Goal: Task Accomplishment & Management: Use online tool/utility

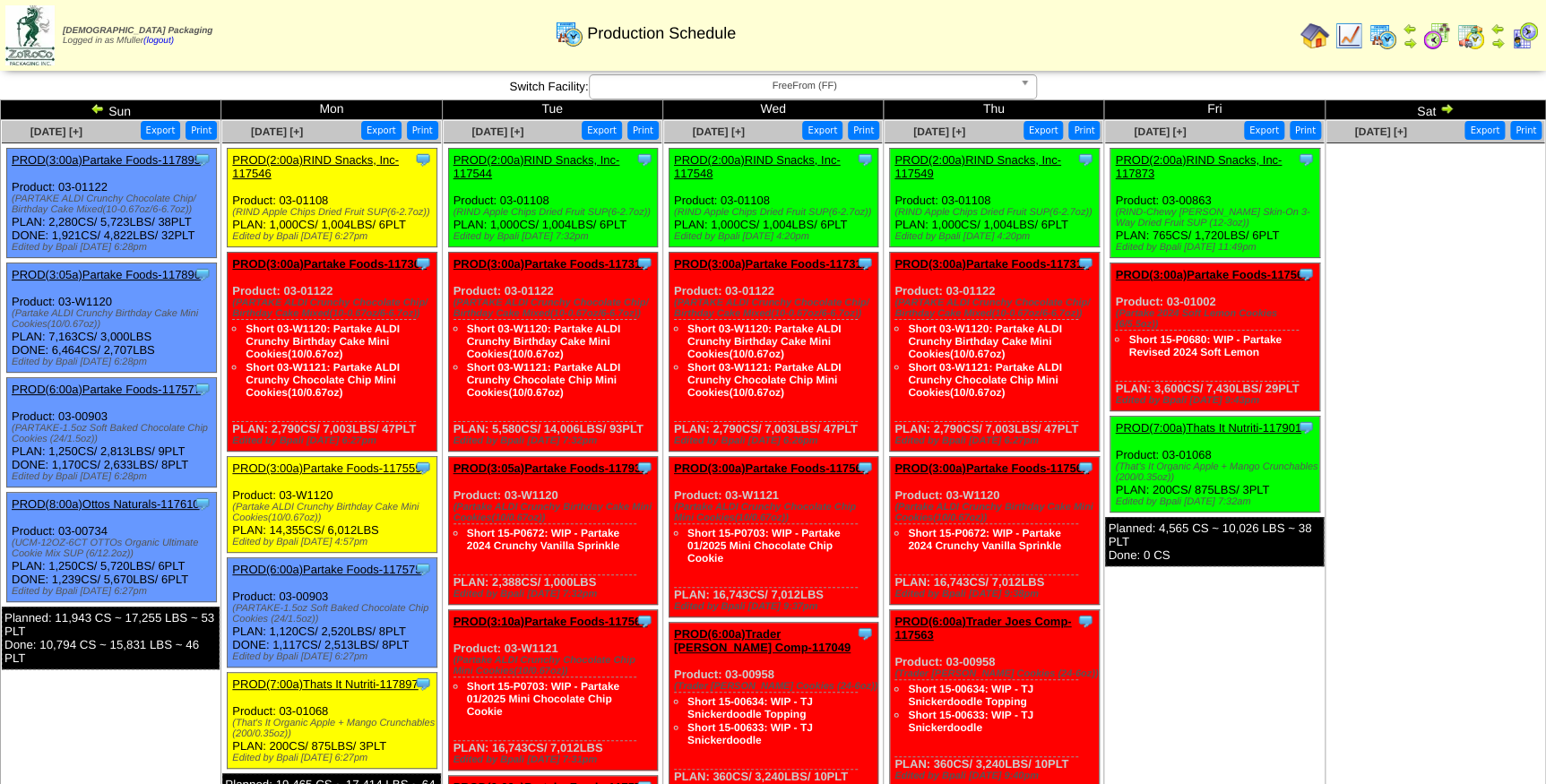
click at [737, 84] on span "FreeFrom (FF)" at bounding box center [805, 86] width 416 height 21
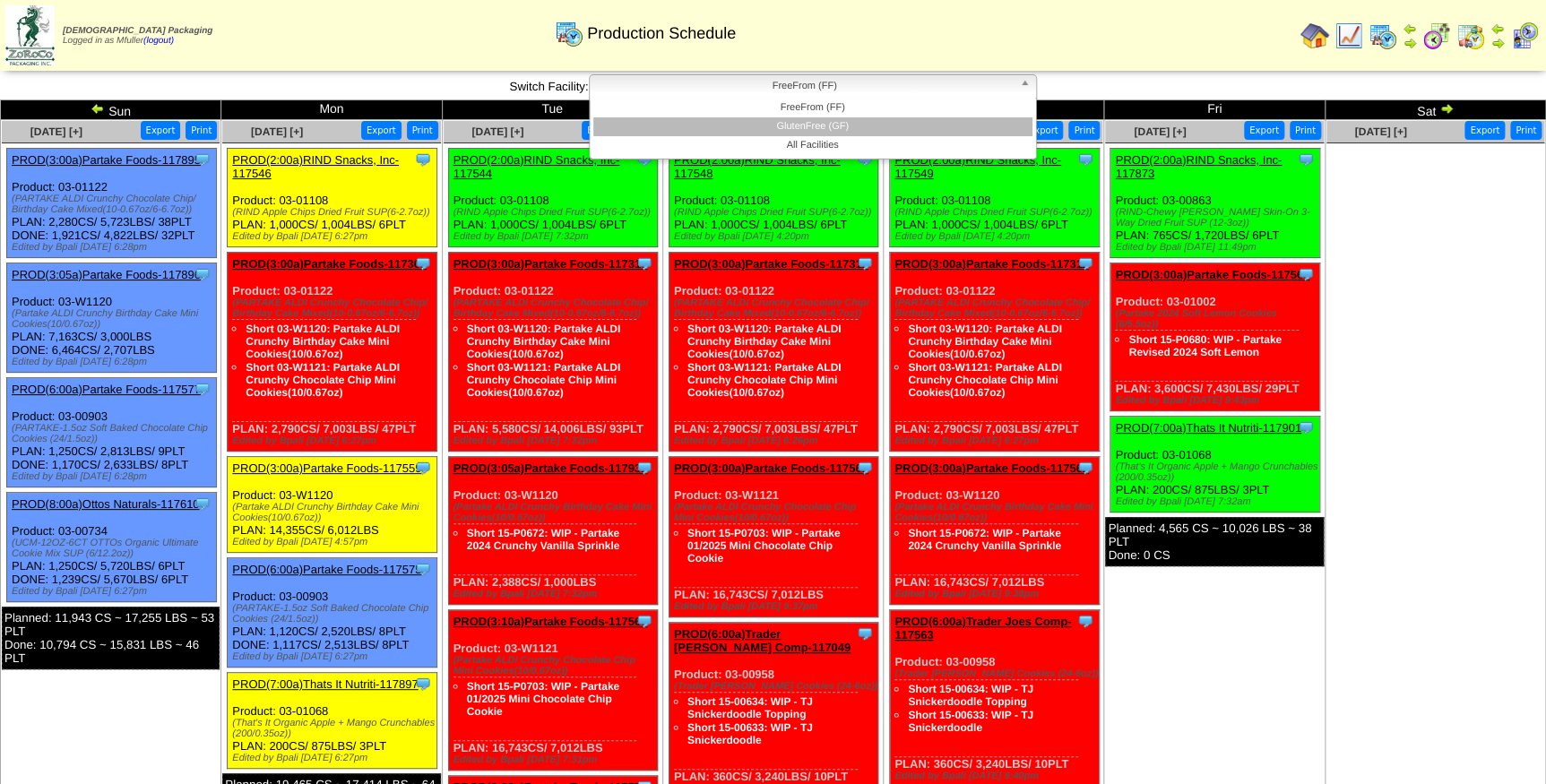
click at [737, 120] on li "GlutenFree (GF)" at bounding box center [813, 127] width 439 height 19
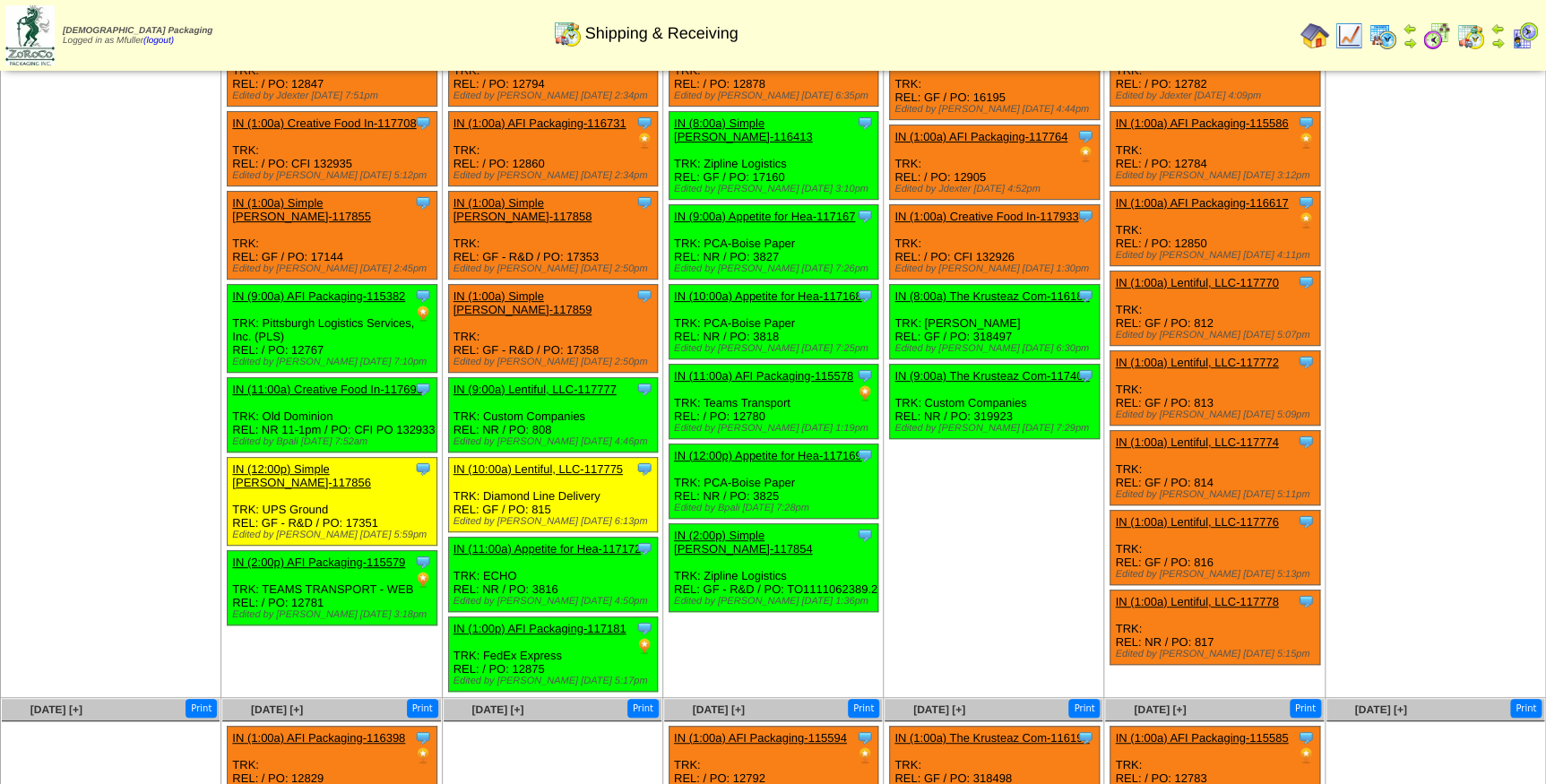
scroll to position [35, 0]
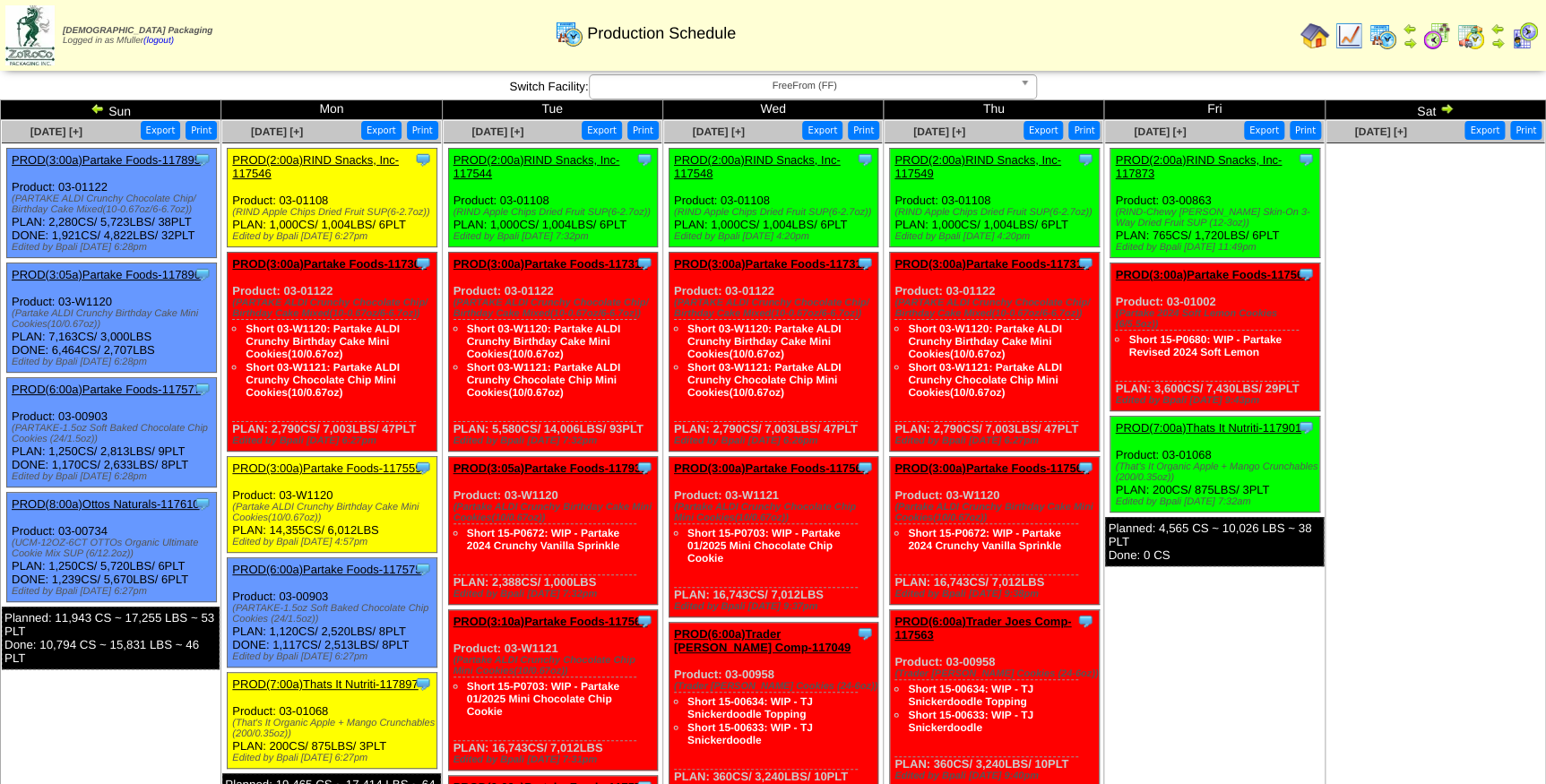
click at [836, 90] on span "FreeFrom (FF)" at bounding box center [805, 86] width 416 height 21
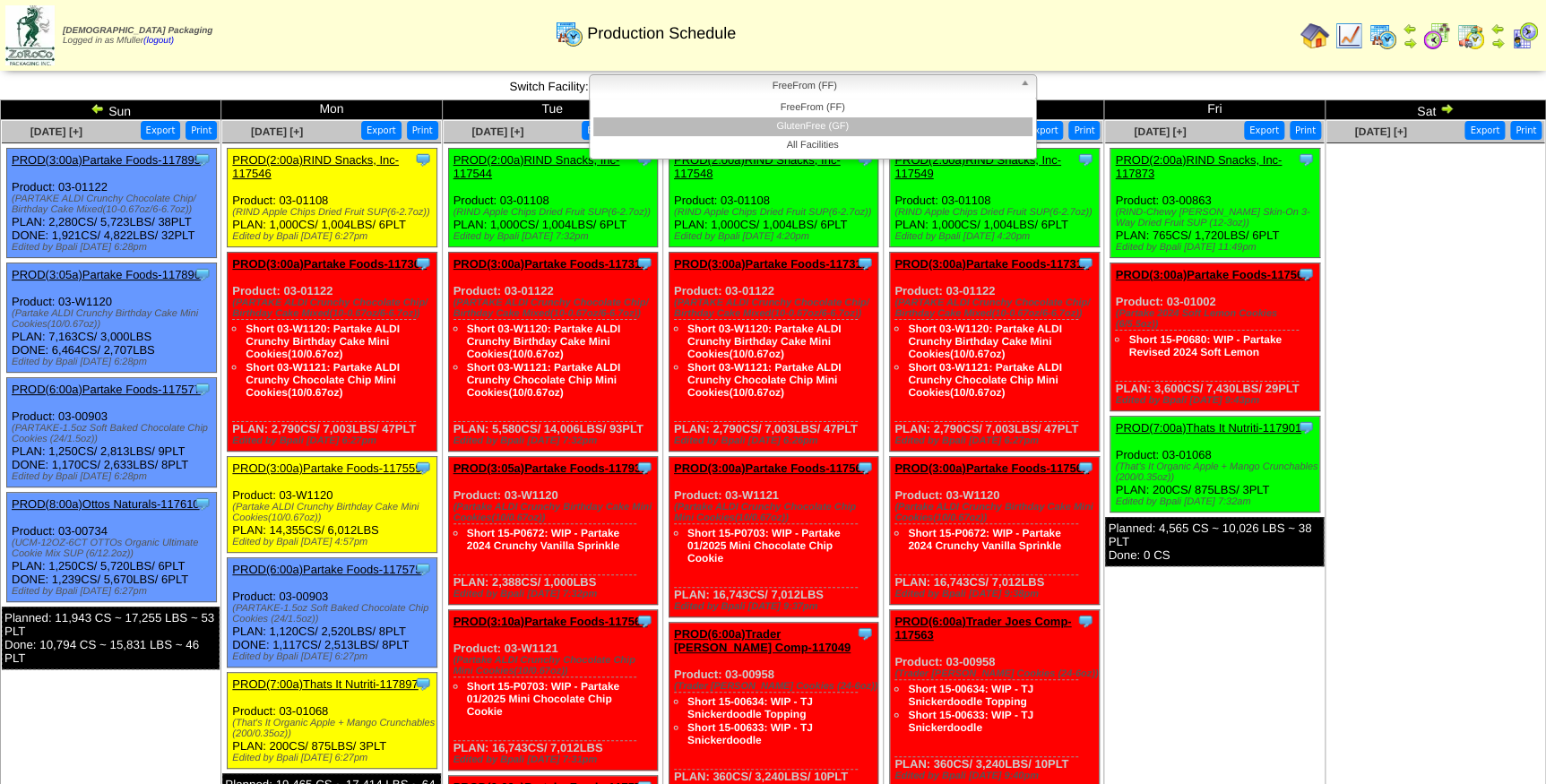
click at [827, 127] on li "GlutenFree (GF)" at bounding box center [813, 127] width 439 height 19
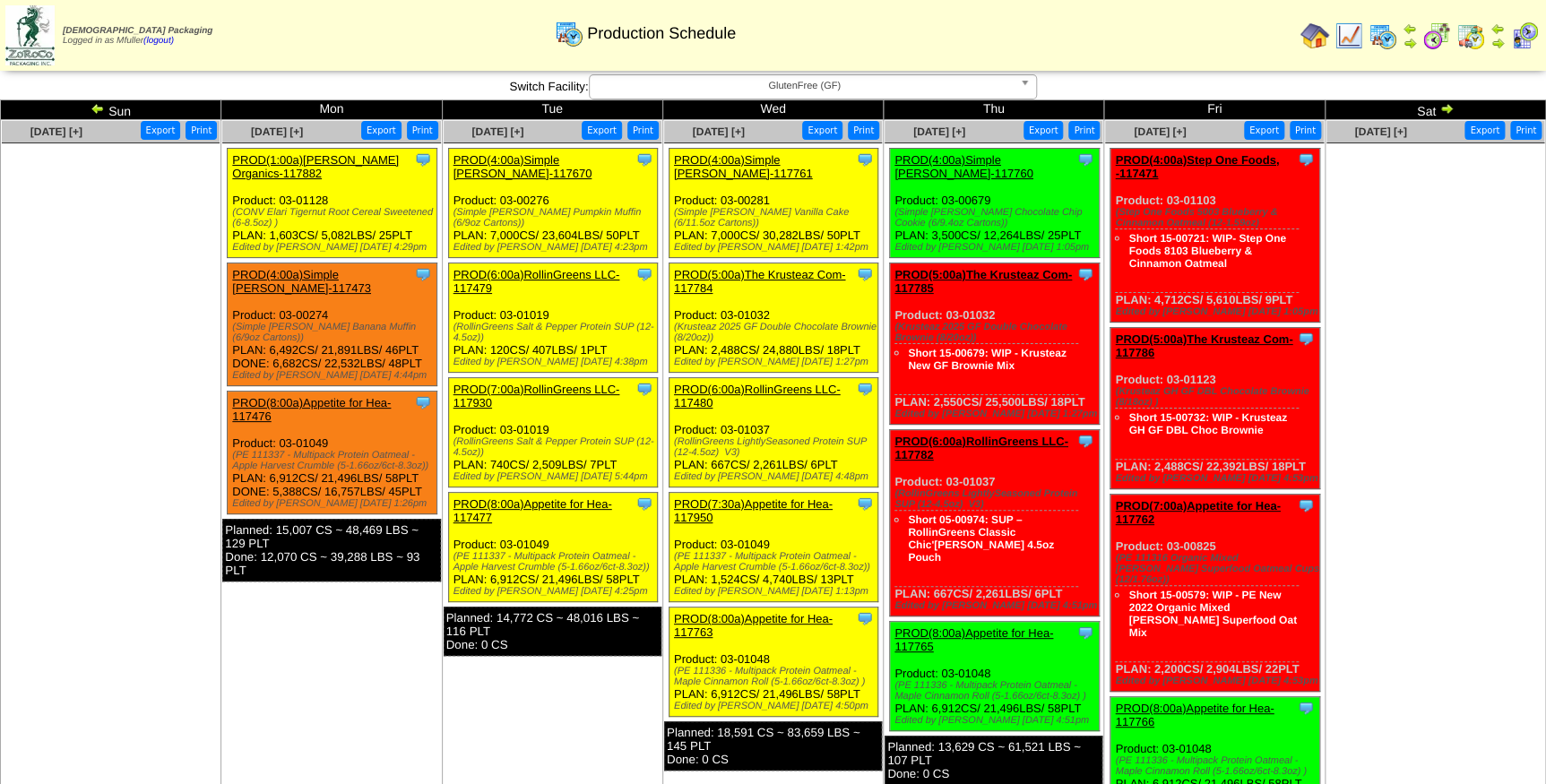
click at [726, 156] on link "PROD(4:00a)Simple [PERSON_NAME]-117761" at bounding box center [743, 166] width 139 height 27
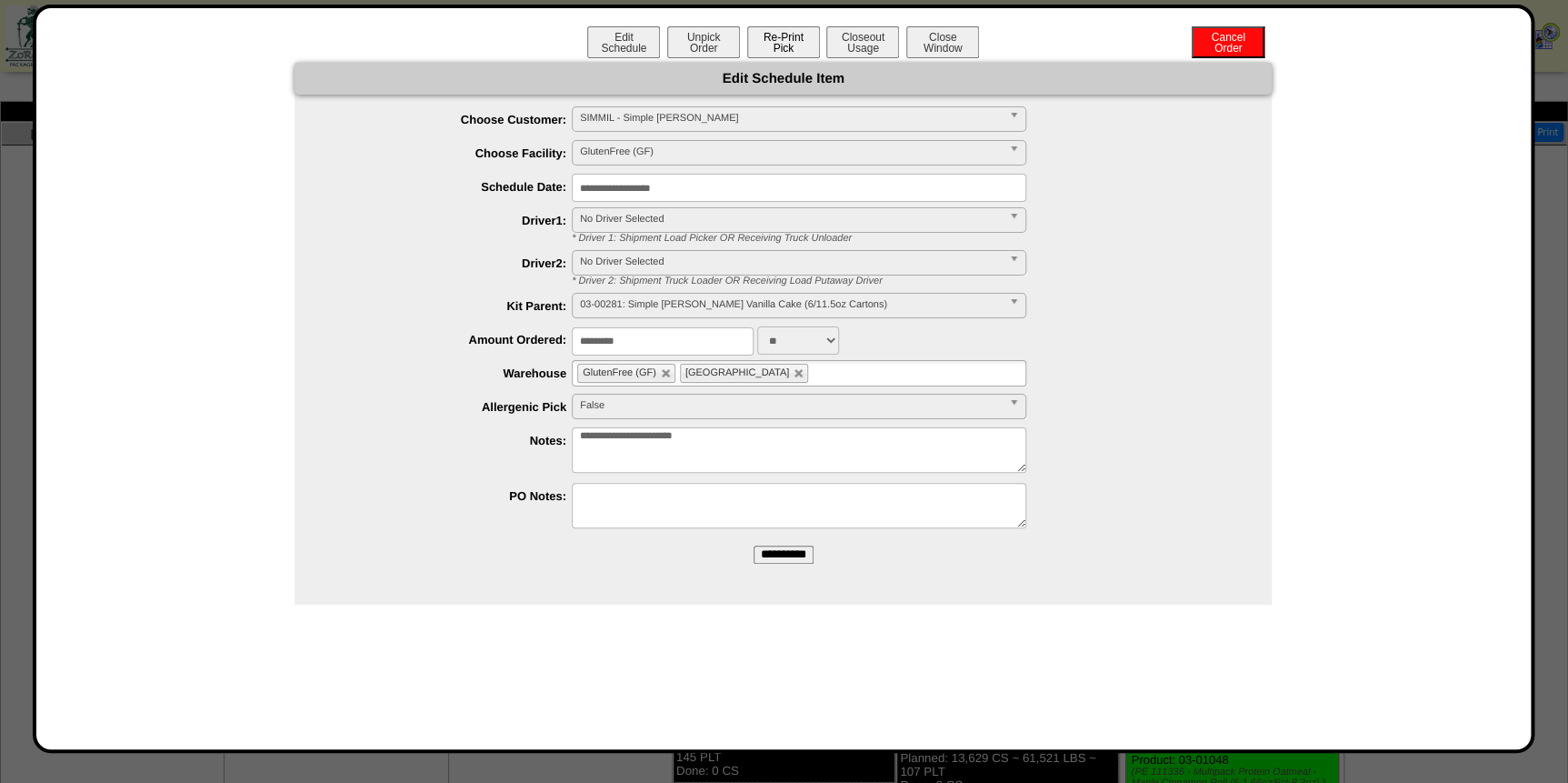
click at [787, 46] on button "Re-Print Pick" at bounding box center [783, 43] width 73 height 32
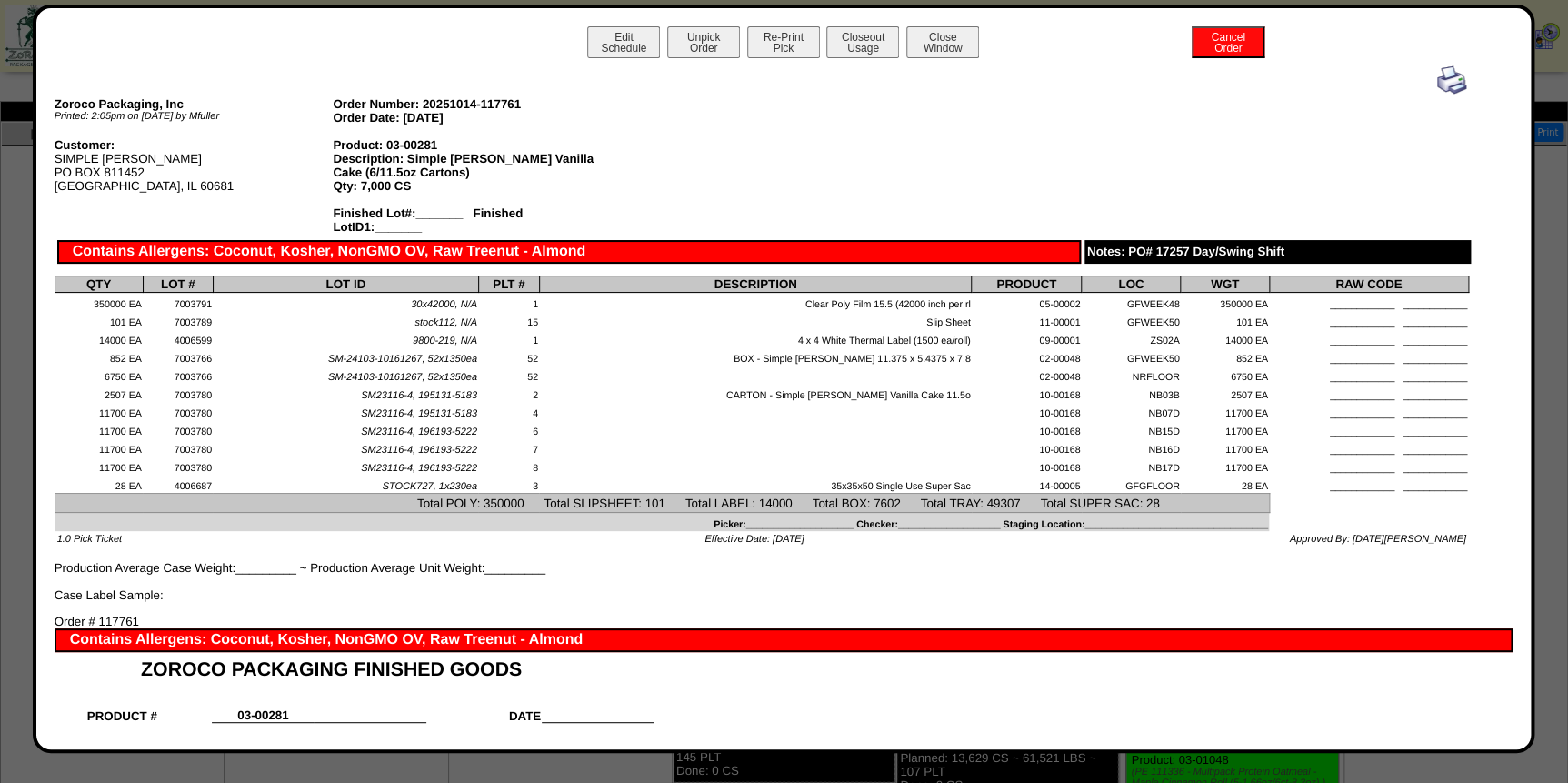
click at [1445, 79] on img at bounding box center [1452, 80] width 29 height 29
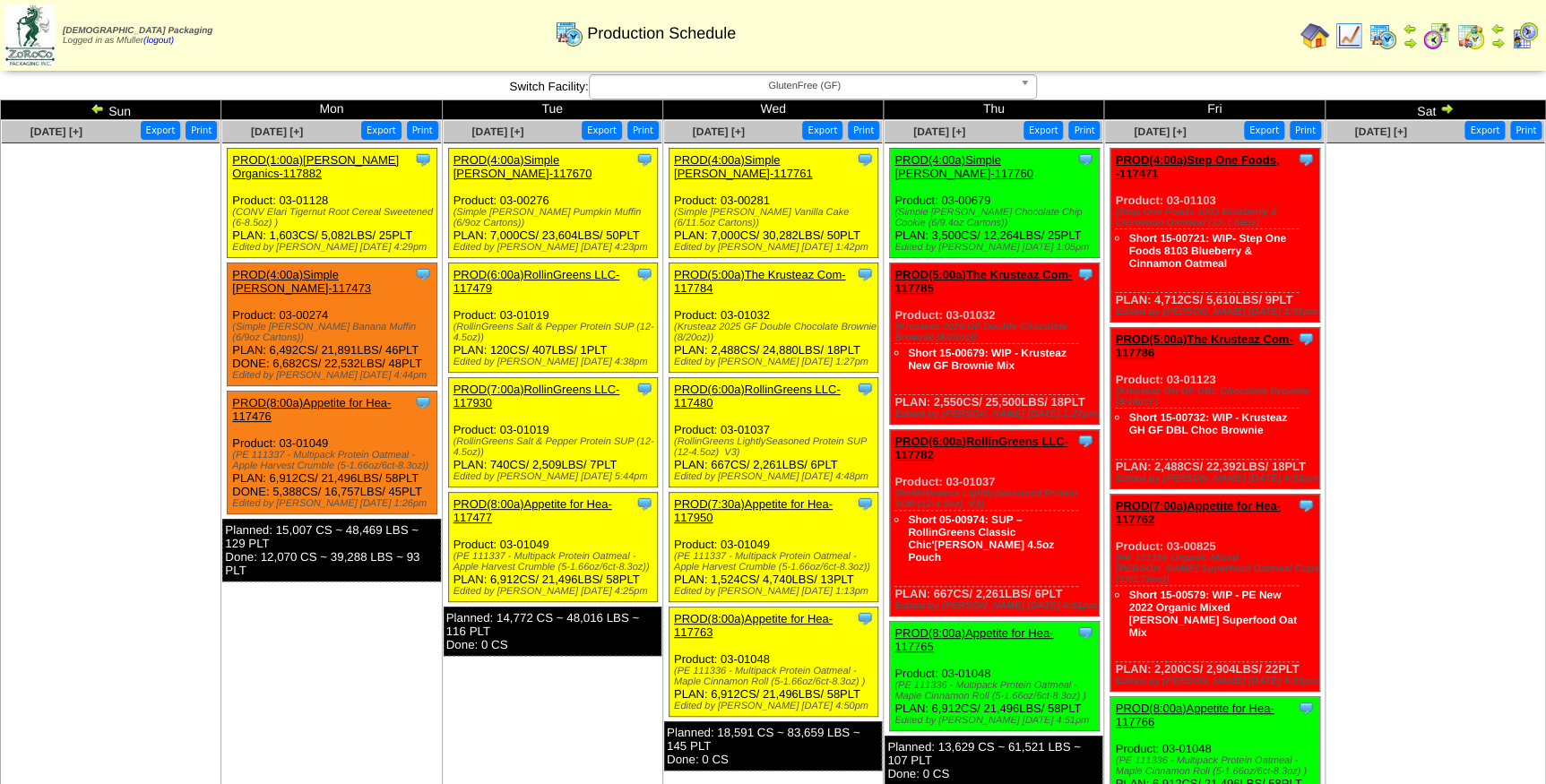
click at [779, 268] on link "PROD(5:00a)The Krusteaz Com-117784" at bounding box center [759, 281] width 171 height 27
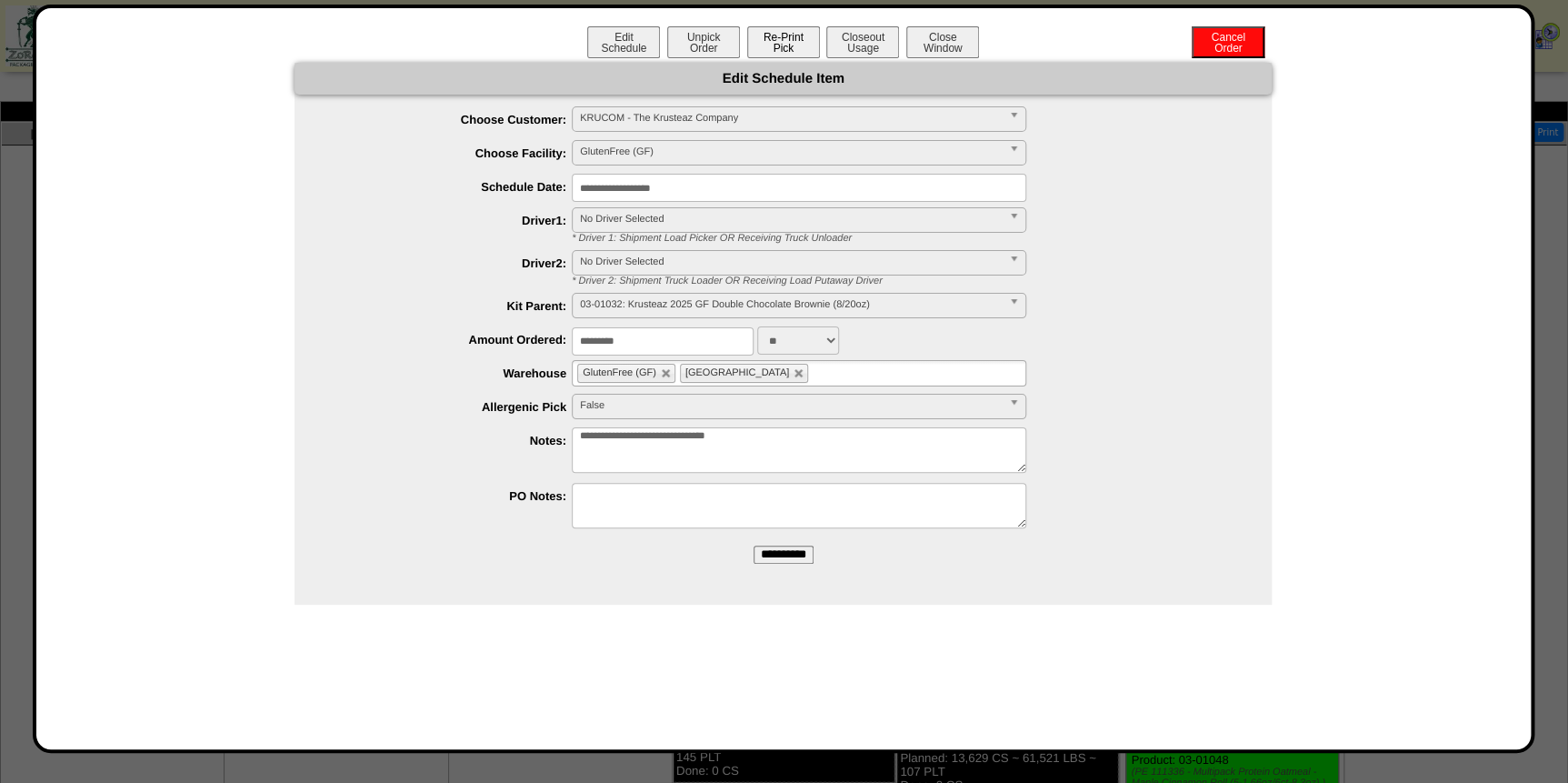
click at [795, 45] on button "Re-Print Pick" at bounding box center [783, 43] width 73 height 32
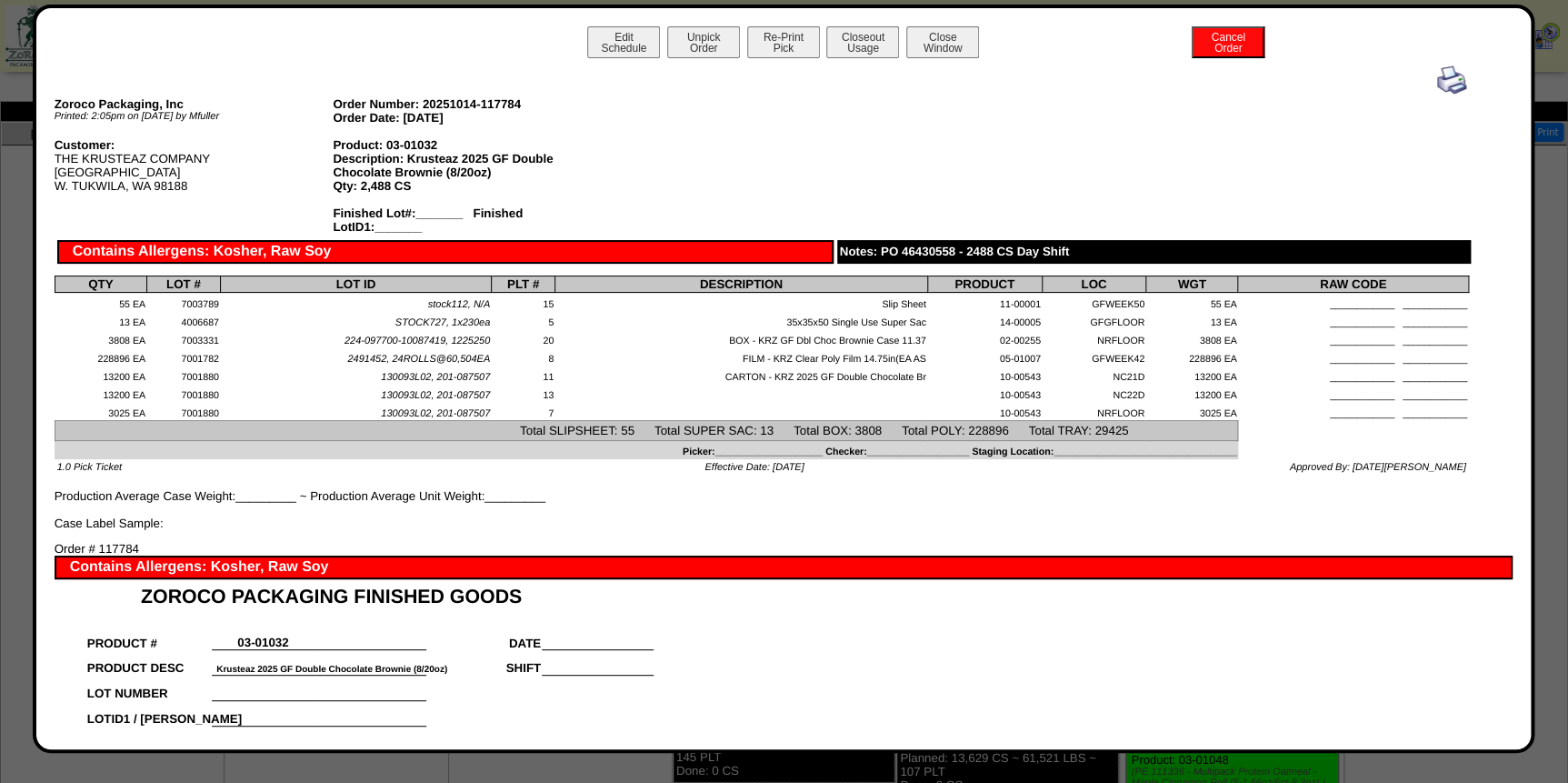
click at [1437, 80] on img at bounding box center [1452, 80] width 29 height 29
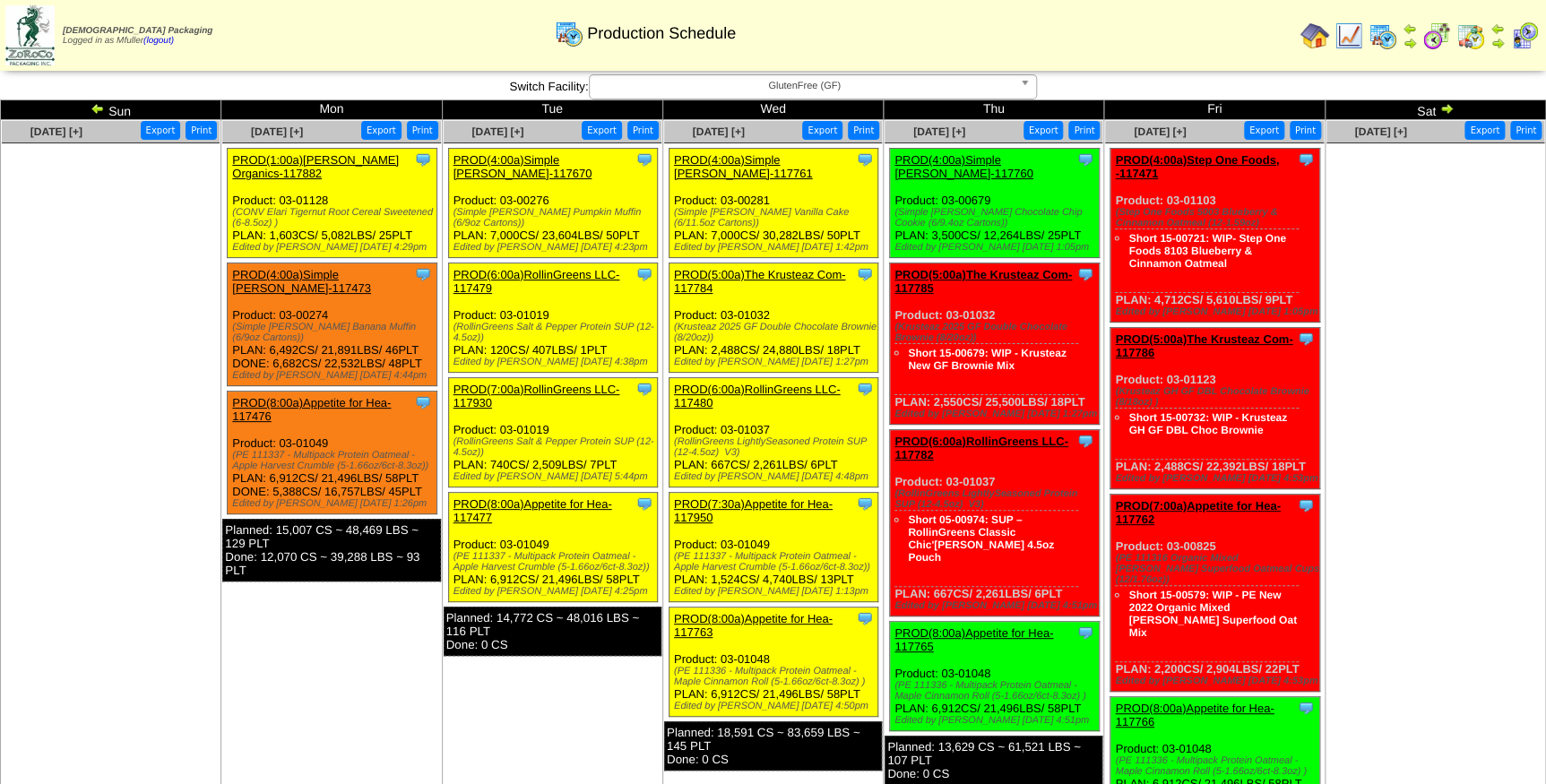
click at [770, 383] on link "PROD(6:00a)RollinGreens LLC-117480" at bounding box center [757, 396] width 167 height 27
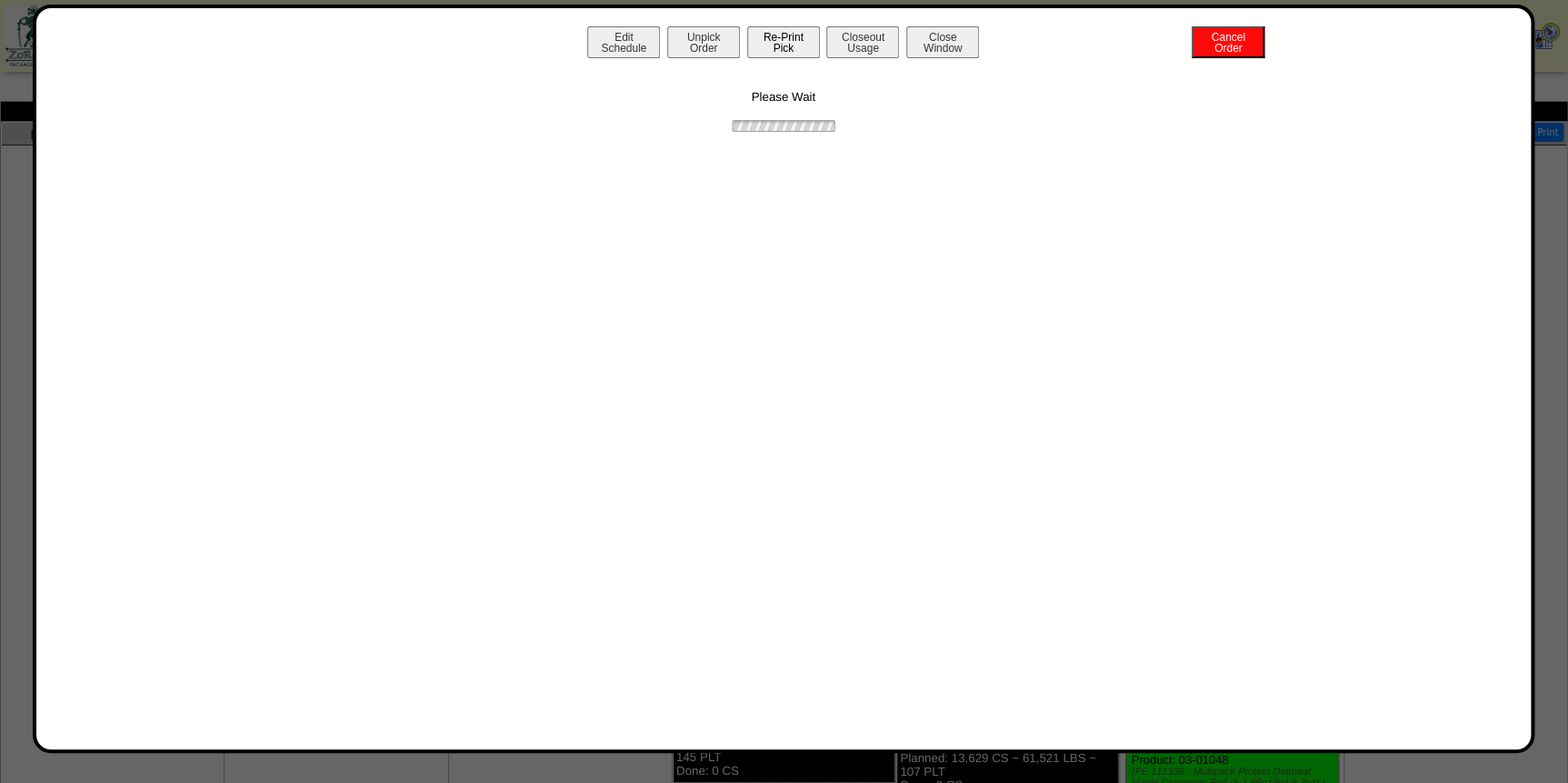
click at [783, 39] on button "Re-Print Pick" at bounding box center [783, 43] width 73 height 32
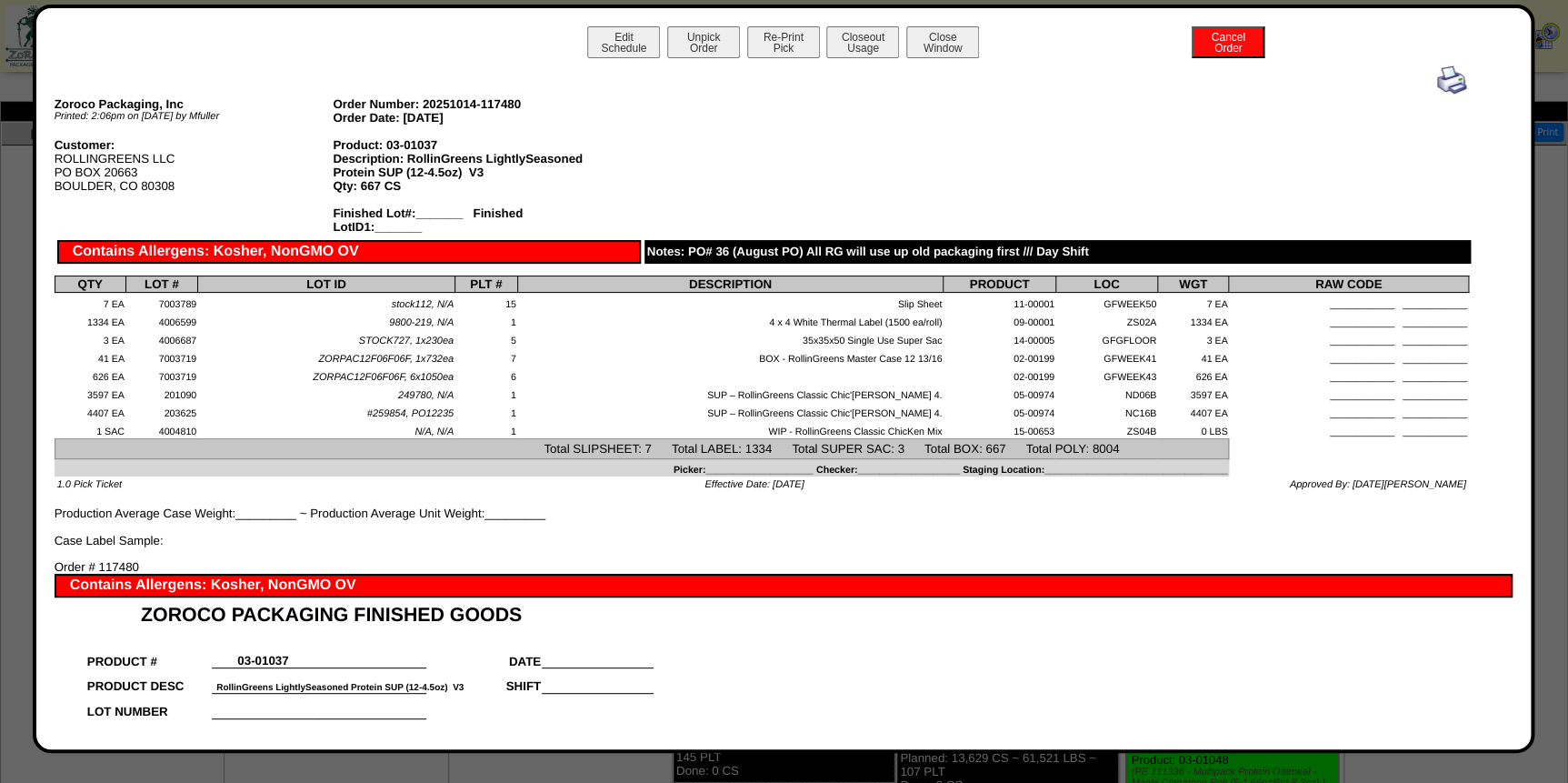
click at [1437, 81] on img at bounding box center [1452, 80] width 29 height 29
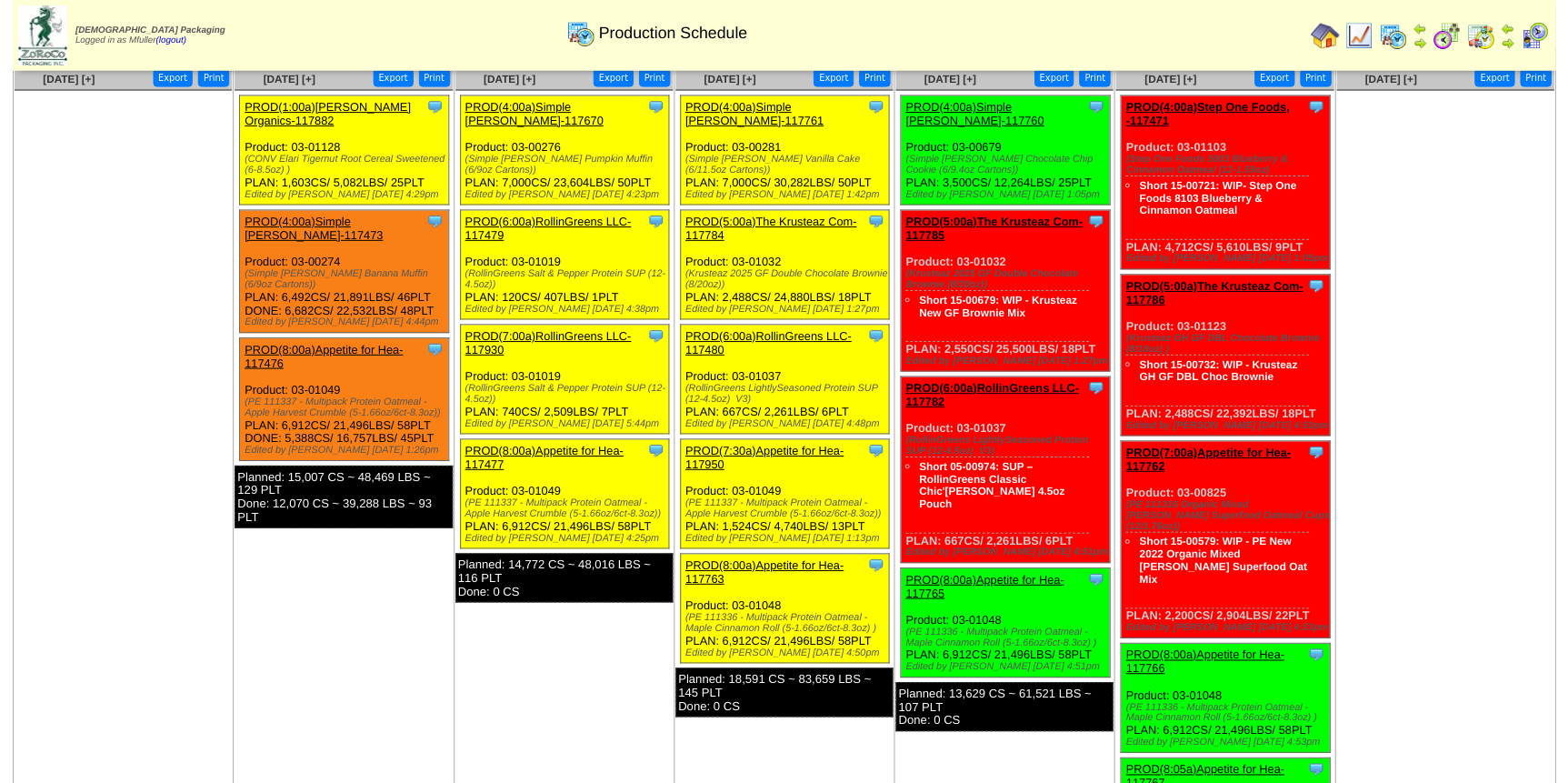
scroll to position [81, 0]
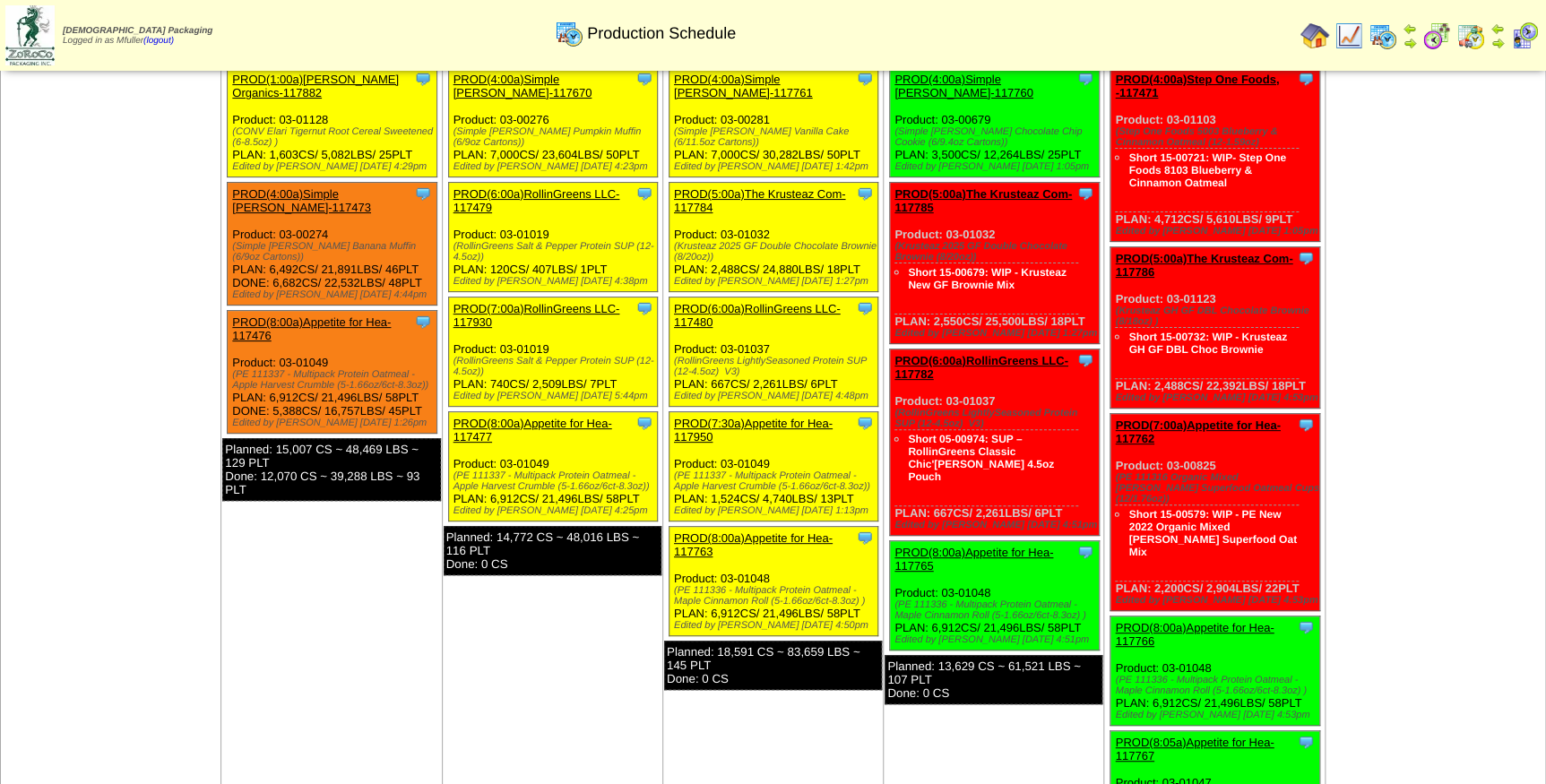
click at [760, 416] on link "PROD(7:30a)Appetite for Hea-117950" at bounding box center [753, 429] width 159 height 27
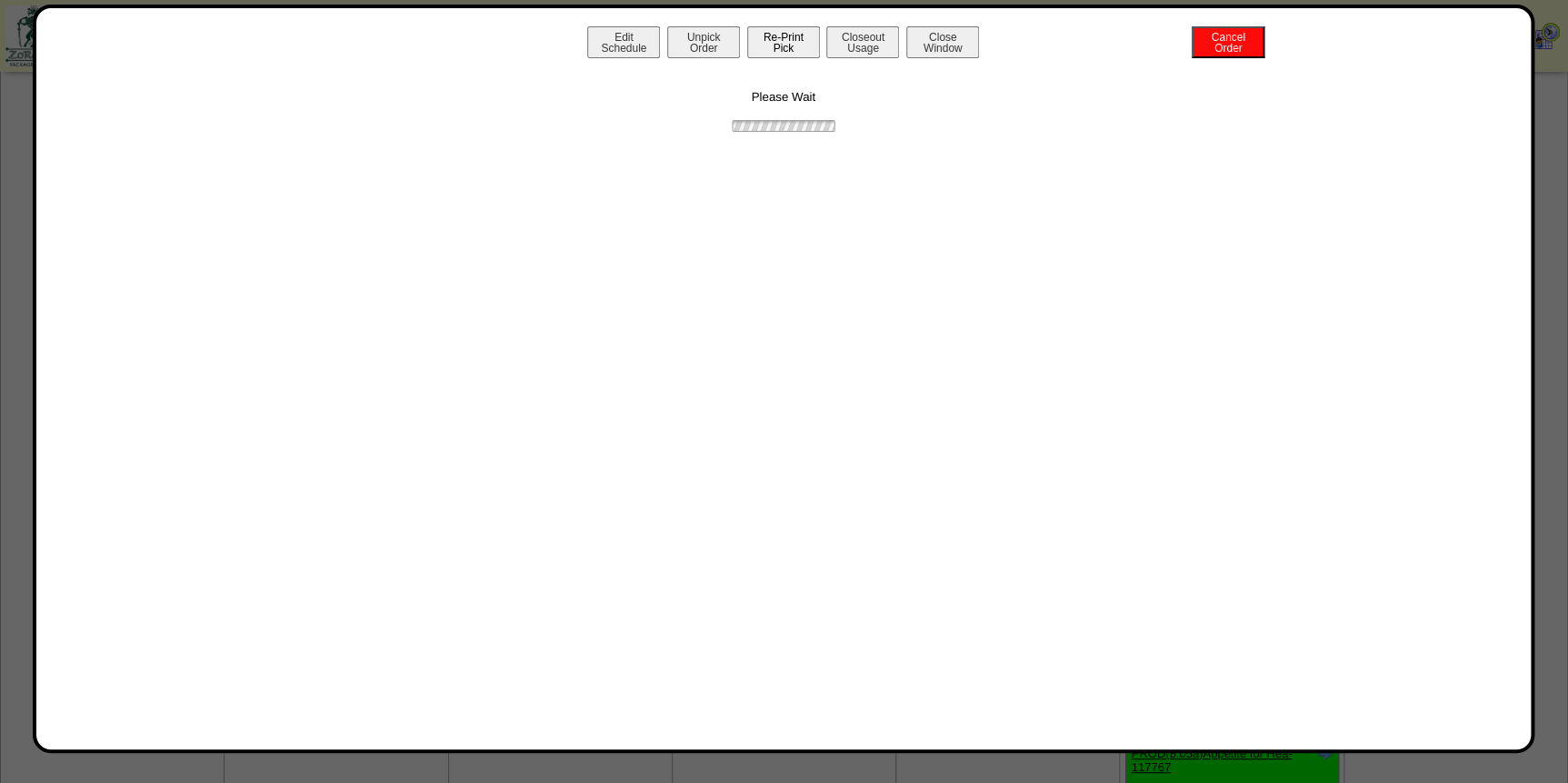
click at [793, 44] on button "Re-Print Pick" at bounding box center [783, 43] width 73 height 32
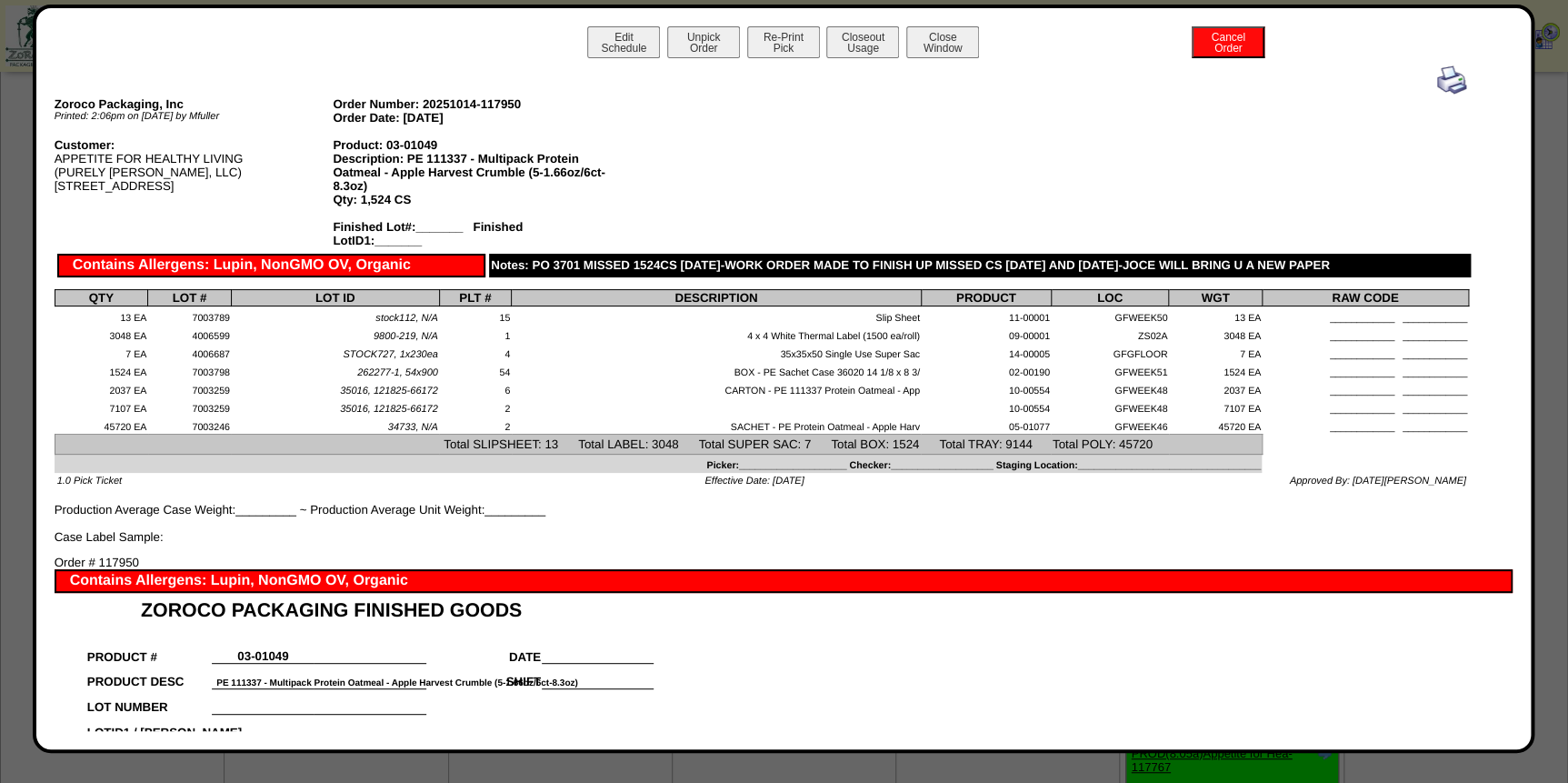
click at [1443, 84] on img at bounding box center [1452, 80] width 29 height 29
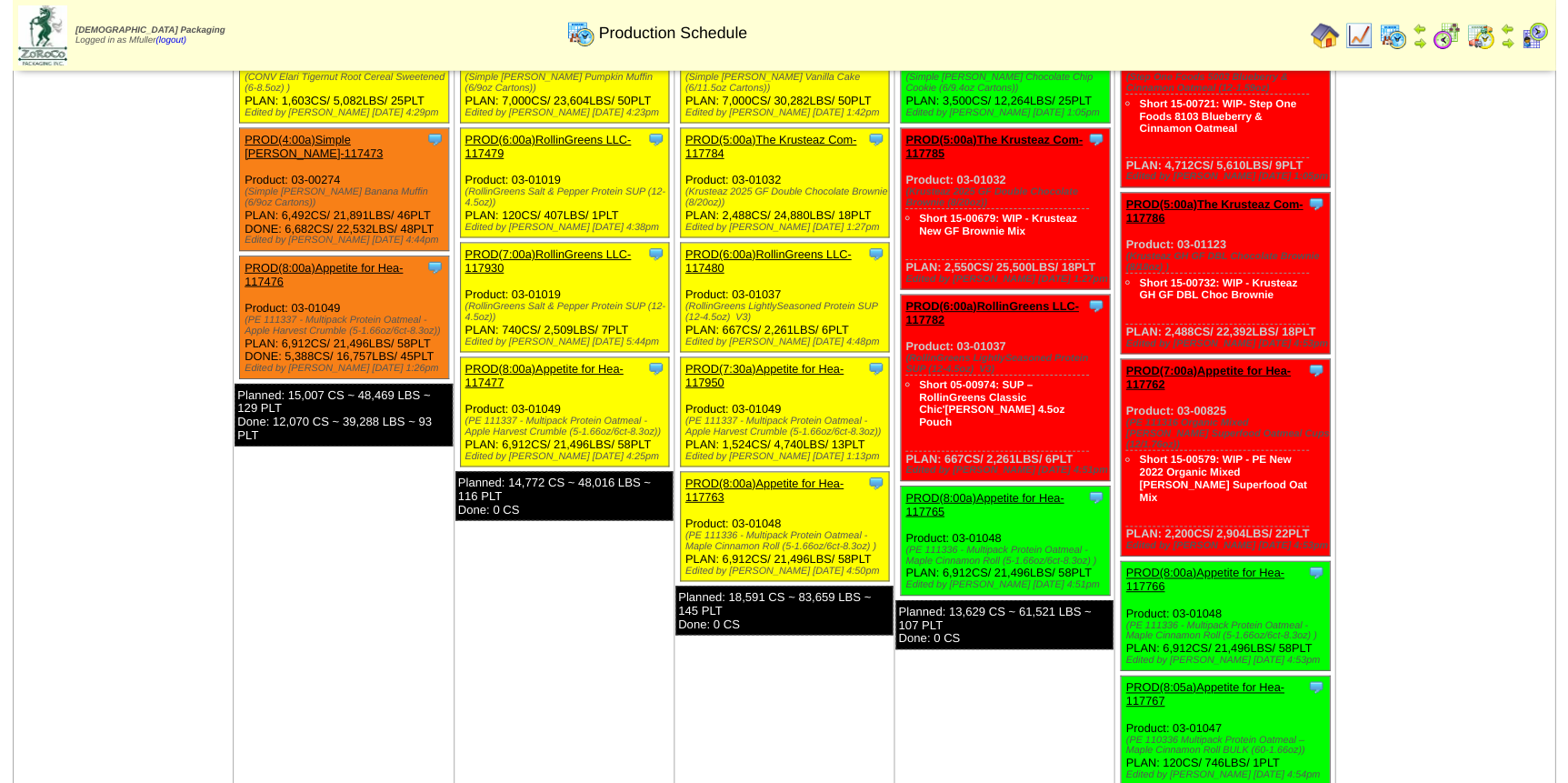
scroll to position [165, 0]
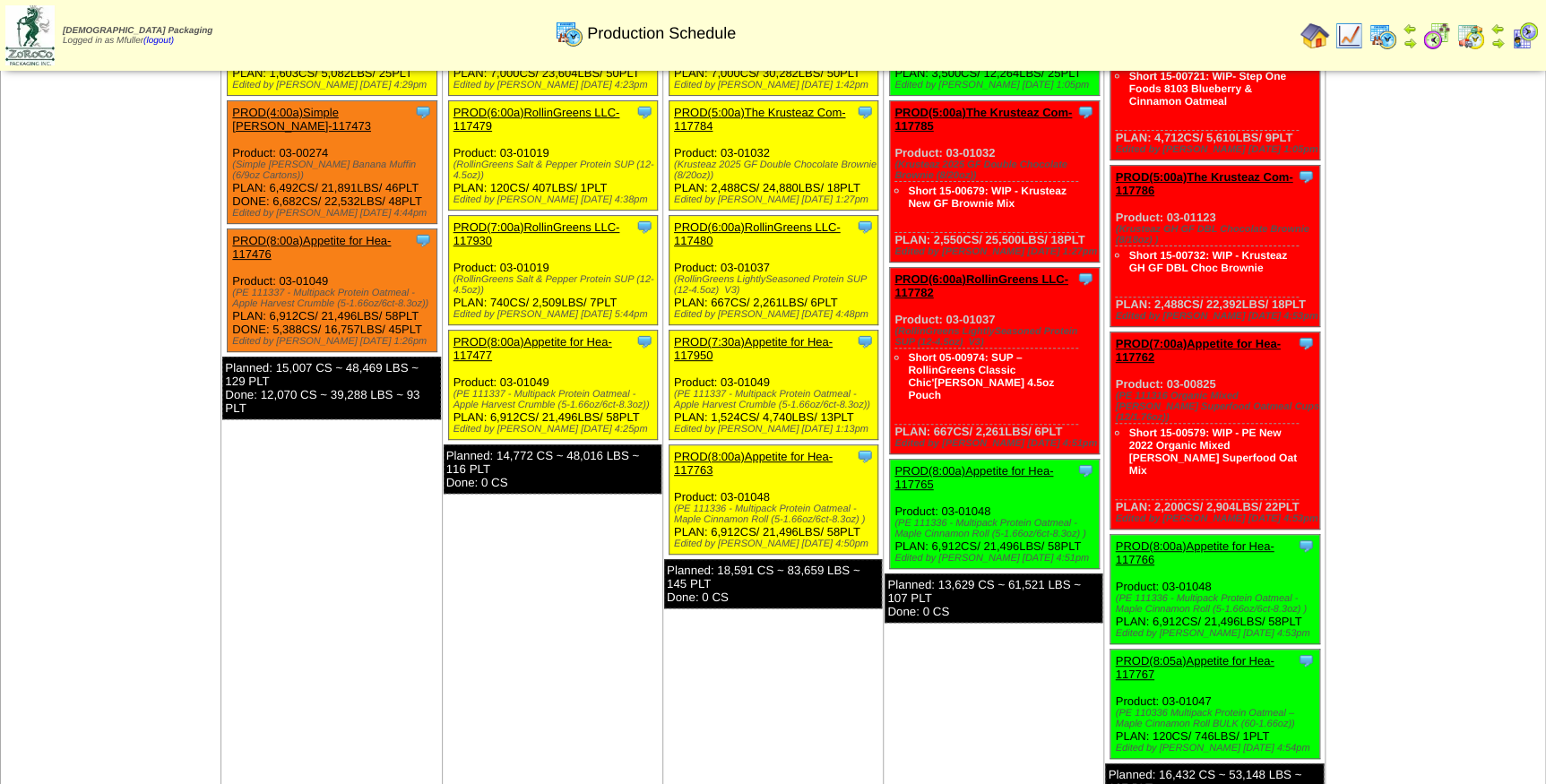
click at [784, 450] on link "PROD(8:00a)Appetite for Hea-117763" at bounding box center [753, 463] width 159 height 27
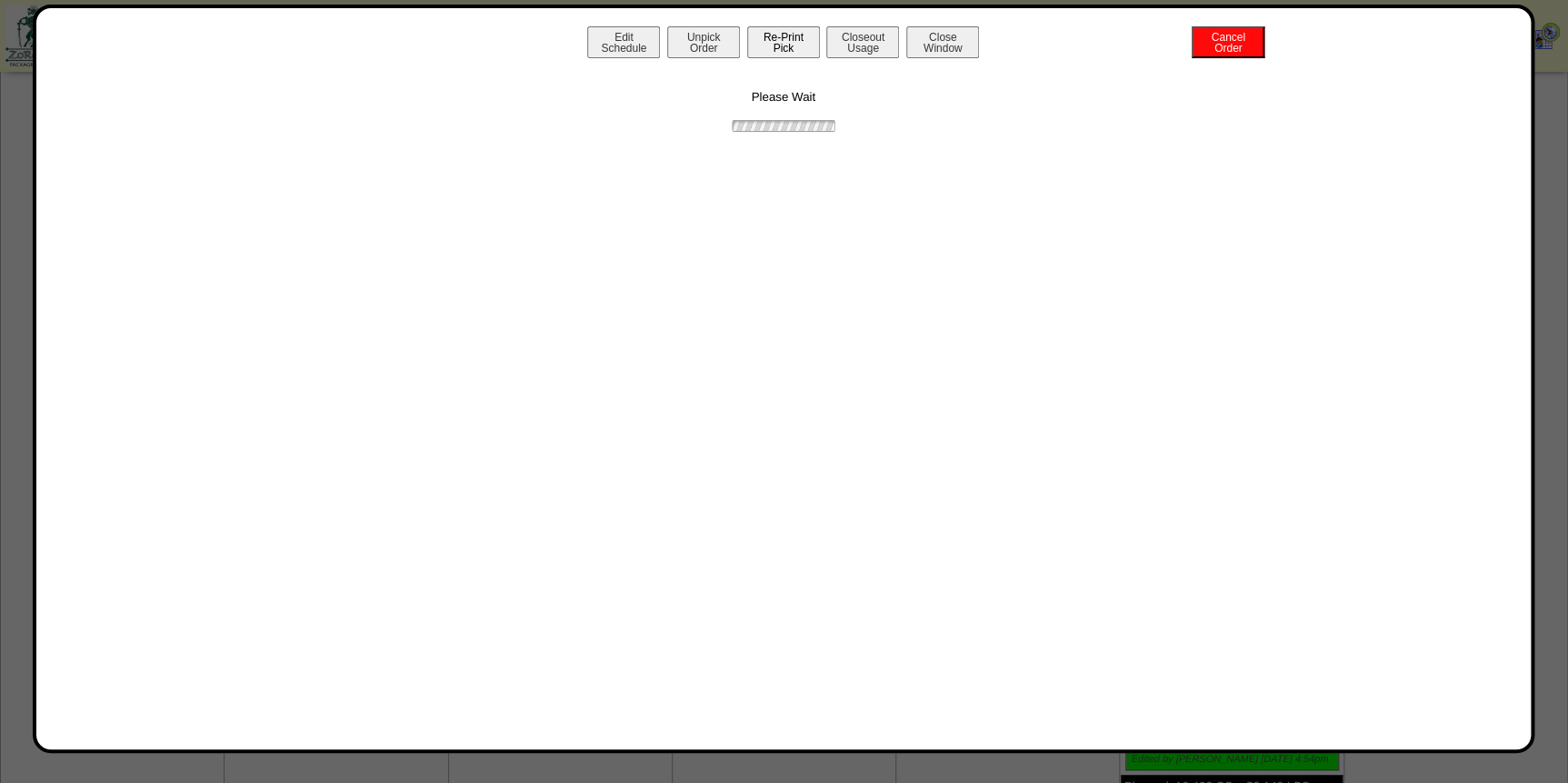
click at [793, 33] on button "Re-Print Pick" at bounding box center [783, 43] width 73 height 32
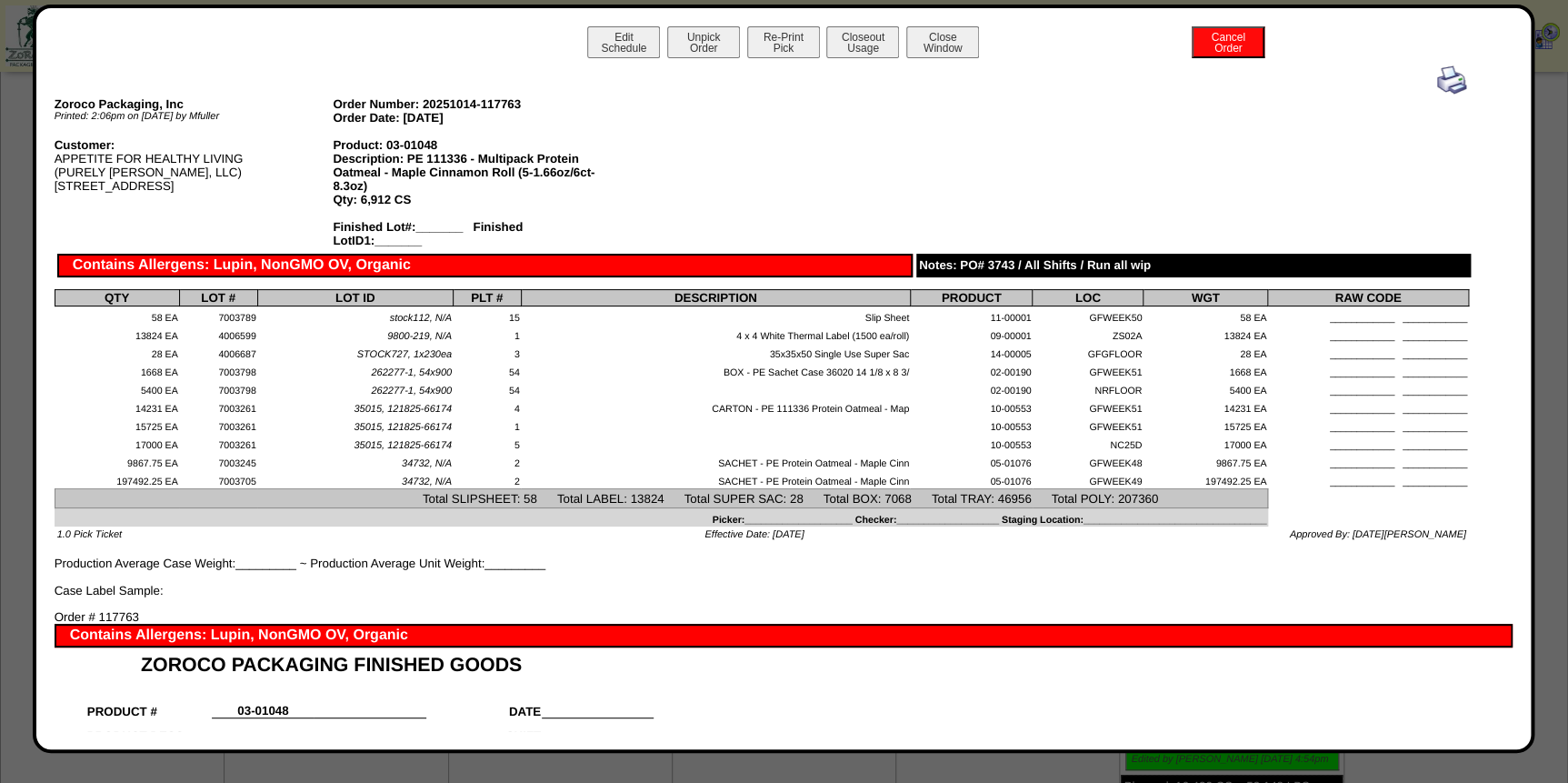
click at [1437, 81] on img at bounding box center [1452, 80] width 29 height 29
